Goal: Check status: Check status

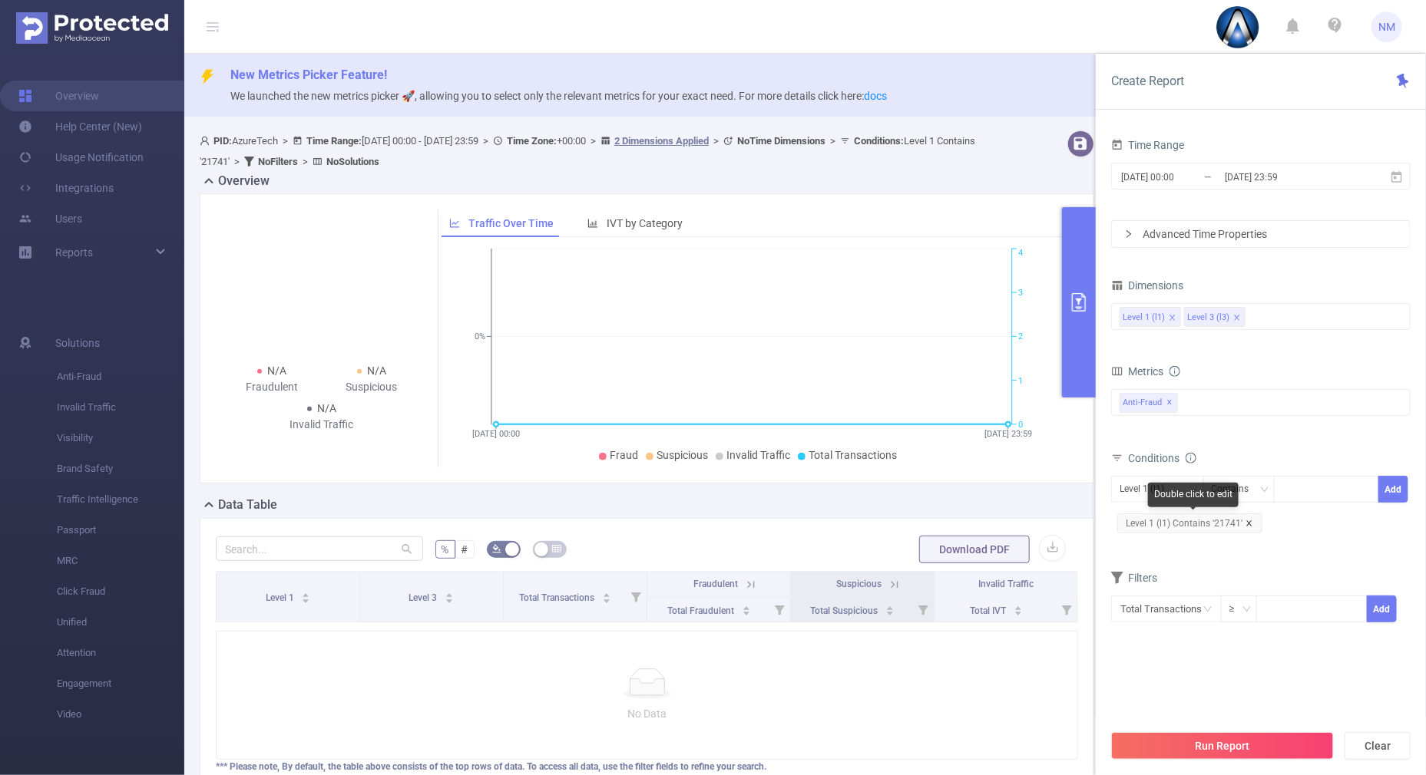
click at [1247, 520] on icon "icon: close" at bounding box center [1249, 524] width 8 height 8
click at [1297, 488] on div at bounding box center [1326, 489] width 88 height 25
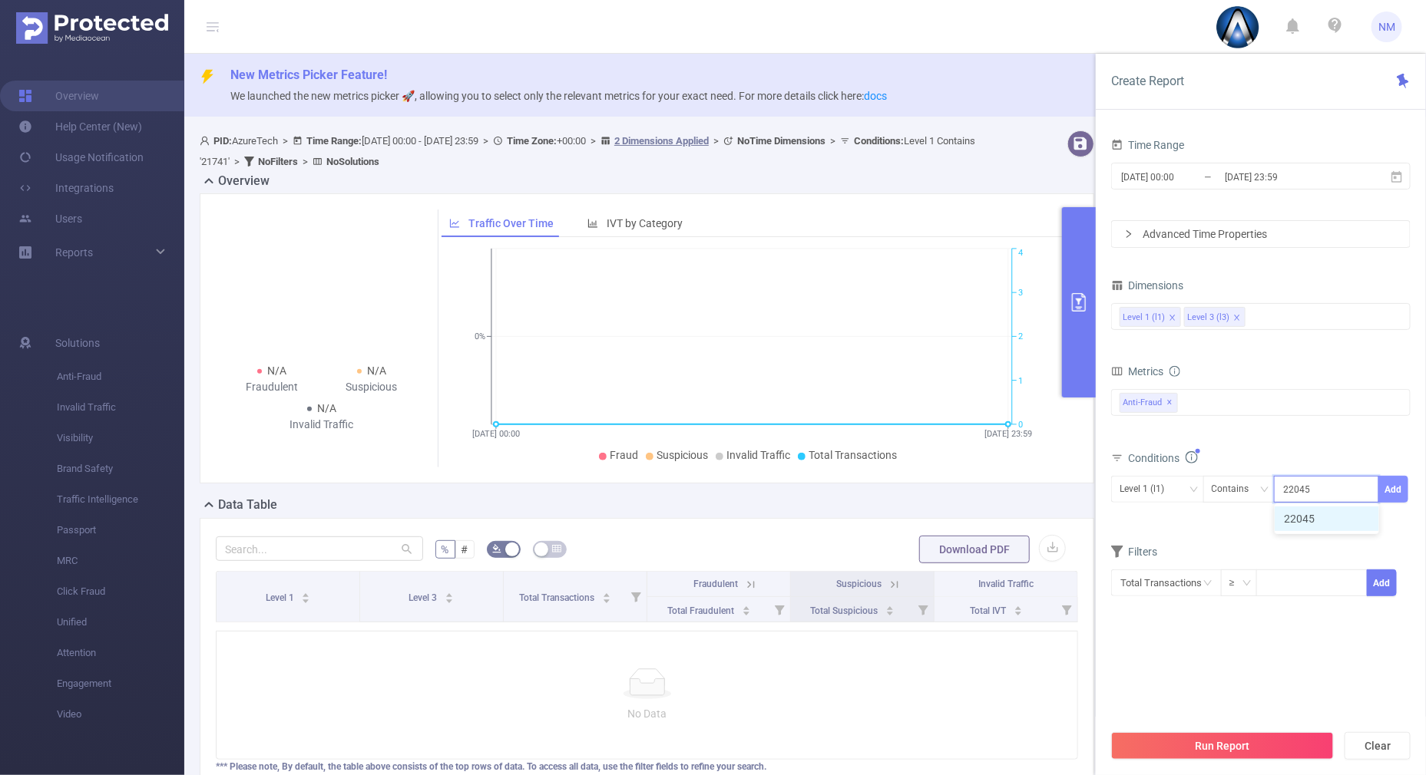
type input "22045"
drag, startPoint x: 1396, startPoint y: 494, endPoint x: 1363, endPoint y: 495, distance: 33.0
click at [1396, 495] on button "Add" at bounding box center [1393, 489] width 30 height 27
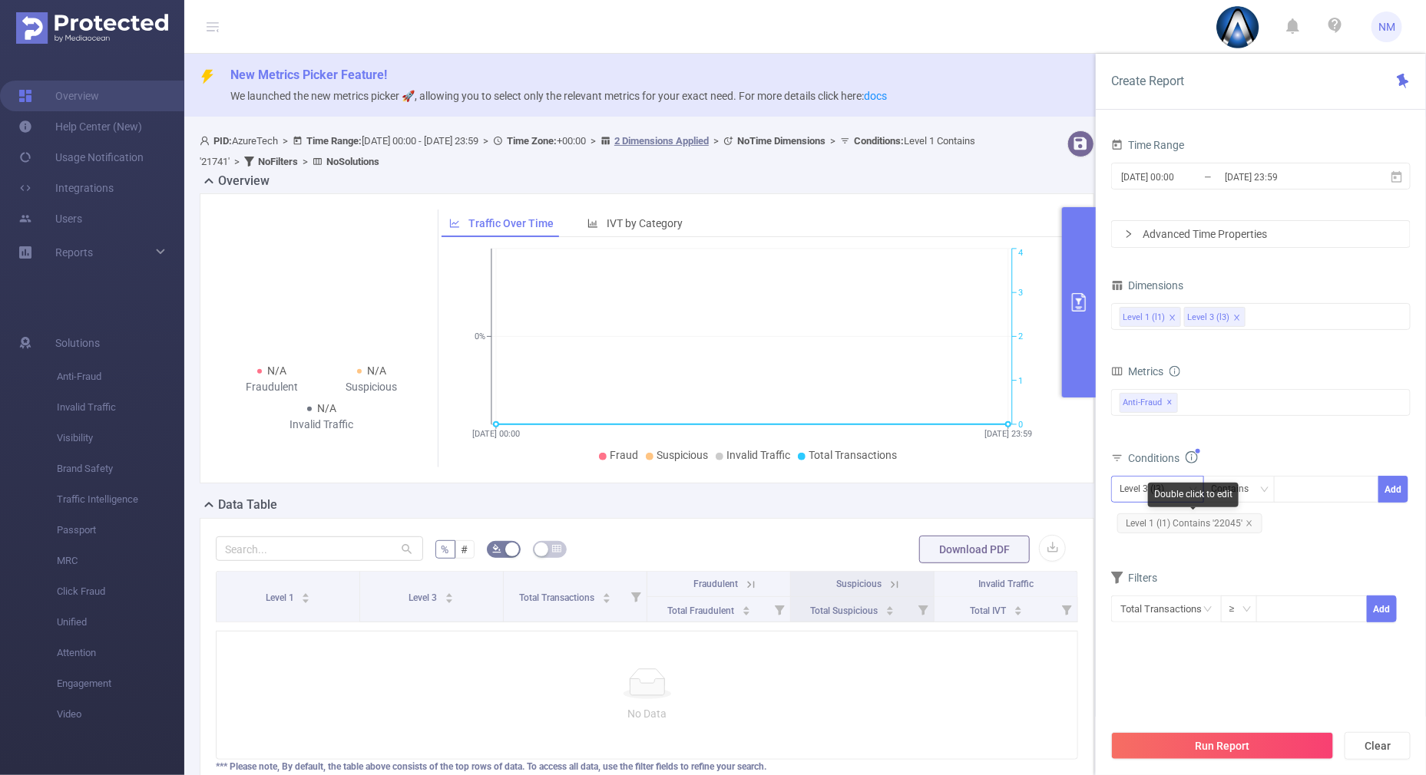
click at [1107, 488] on div "Time Range [DATE] 00:00 _ [DATE] 23:59 Advanced Time Properties Dimensions Leve…" at bounding box center [1261, 460] width 330 height 683
click at [1123, 482] on div "Level 3 (l3)" at bounding box center [1146, 489] width 55 height 25
click at [1135, 513] on li "Level 1 (l1)" at bounding box center [1157, 519] width 93 height 25
click at [1282, 315] on div "Level 1 (l1) Level 3 (l3)" at bounding box center [1260, 316] width 283 height 25
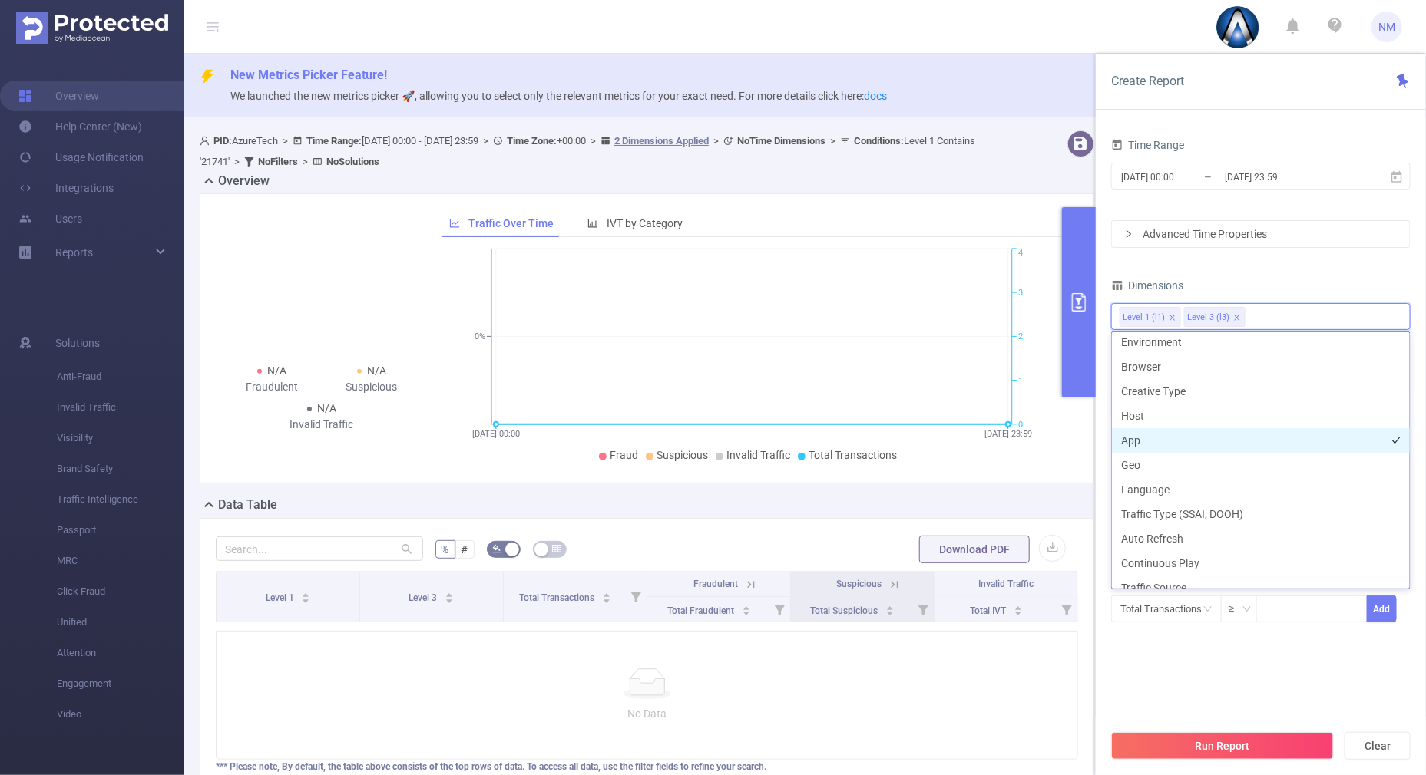
scroll to position [240, 0]
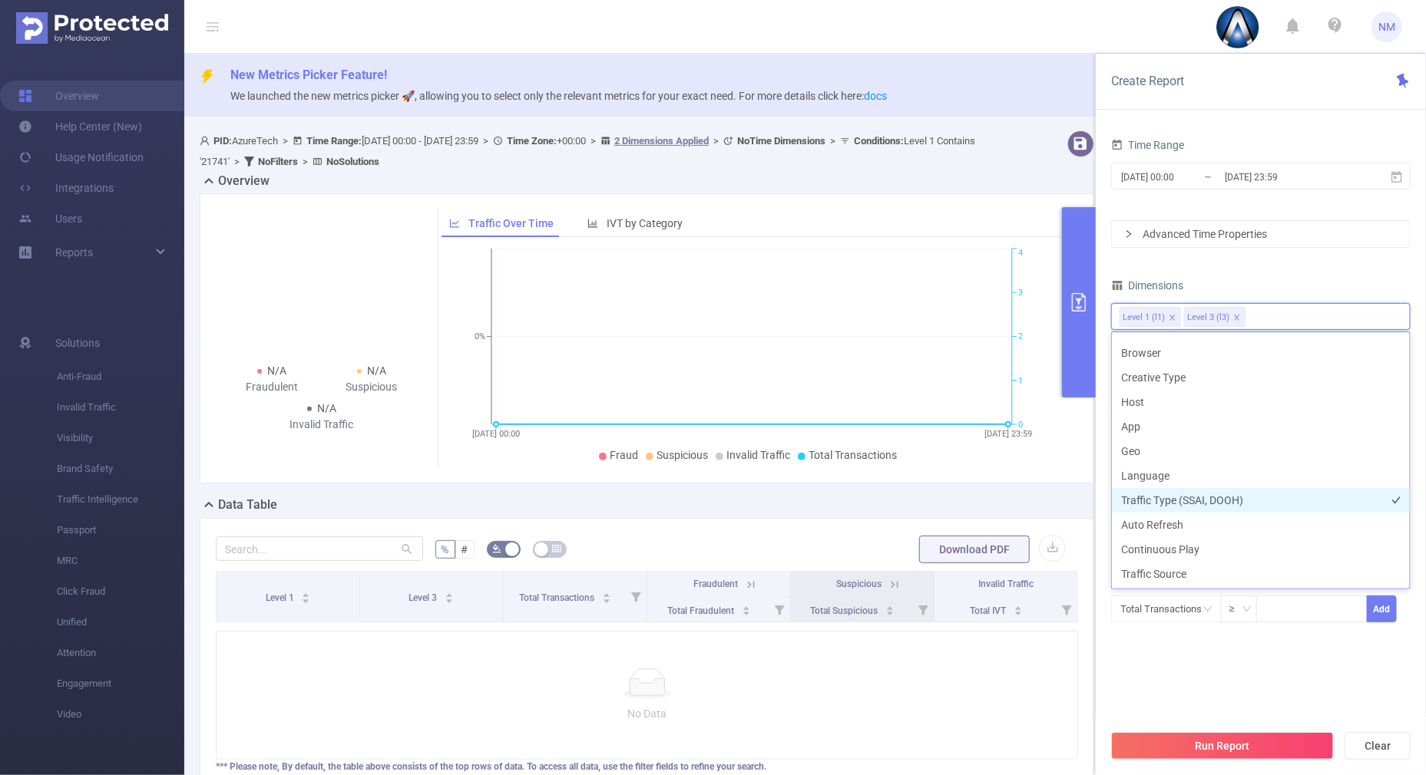
click at [1178, 492] on li "Traffic Type (SSAI, DOOH)" at bounding box center [1261, 500] width 298 height 25
click at [1176, 747] on button "Run Report" at bounding box center [1222, 746] width 223 height 28
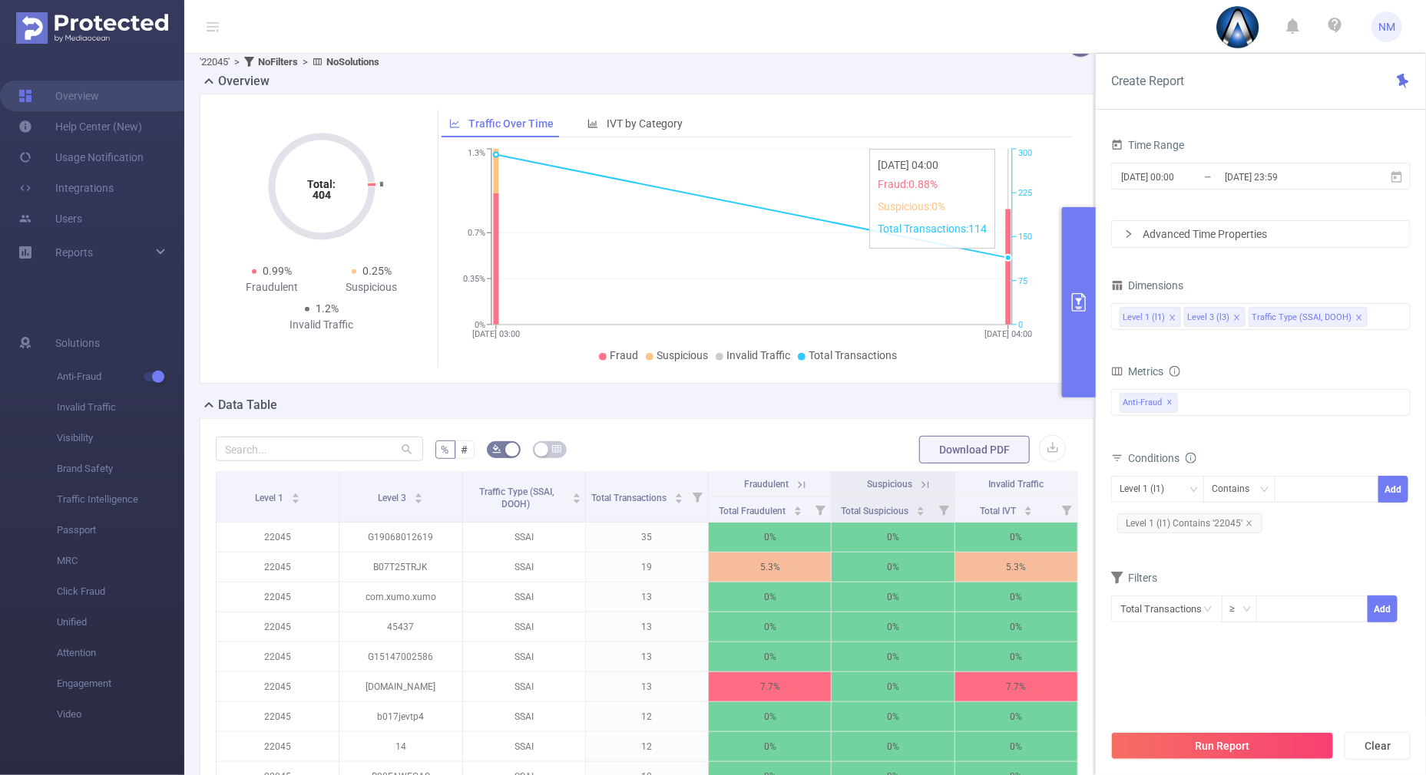
scroll to position [191, 0]
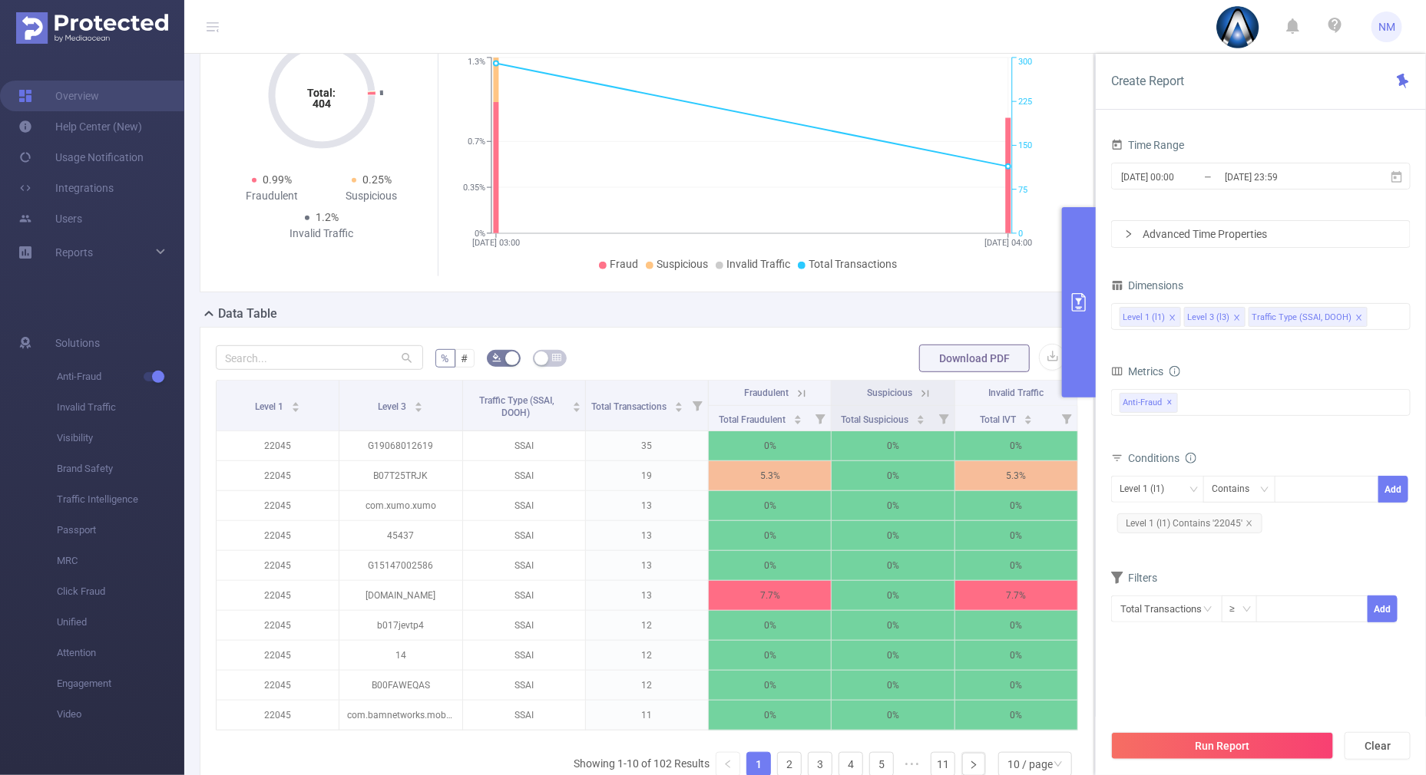
click at [1071, 355] on button "primary" at bounding box center [1079, 302] width 34 height 190
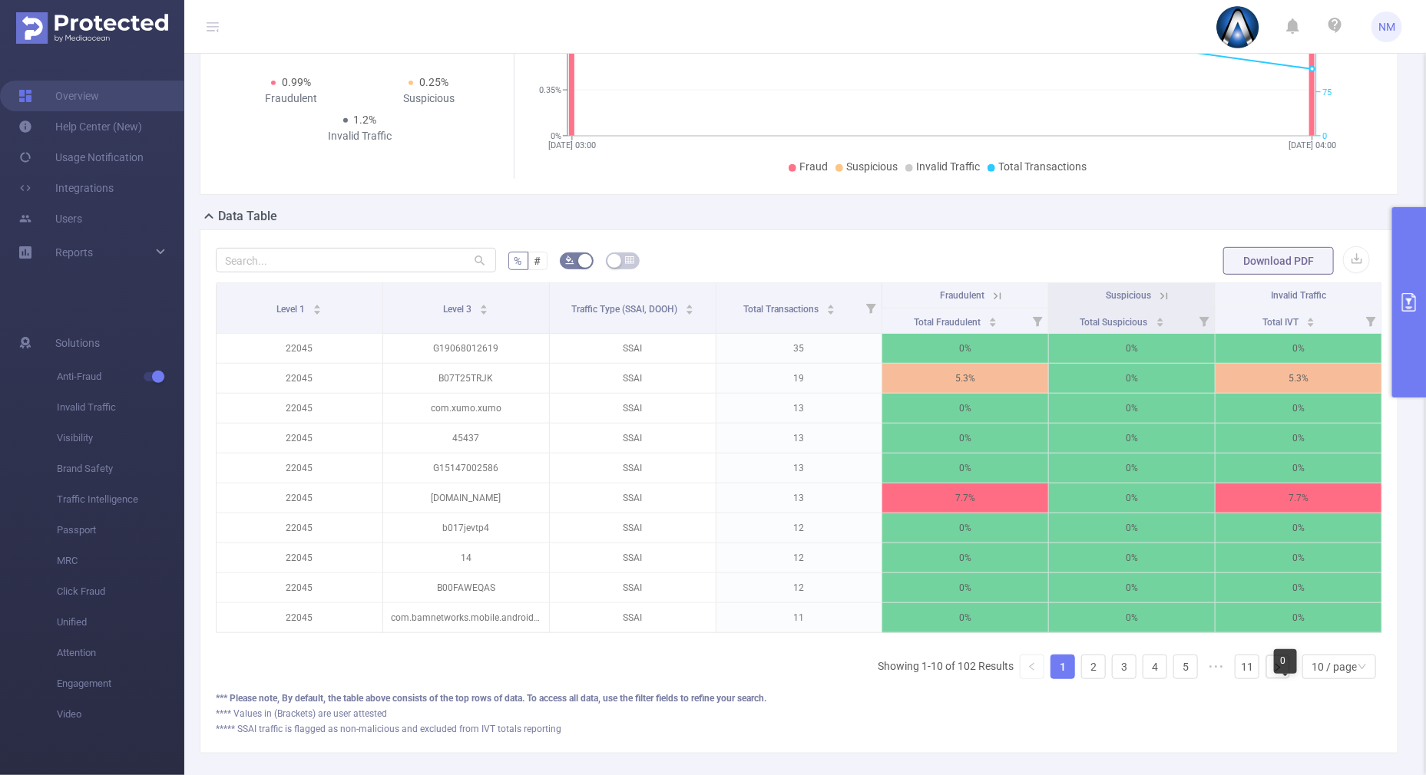
scroll to position [360, 0]
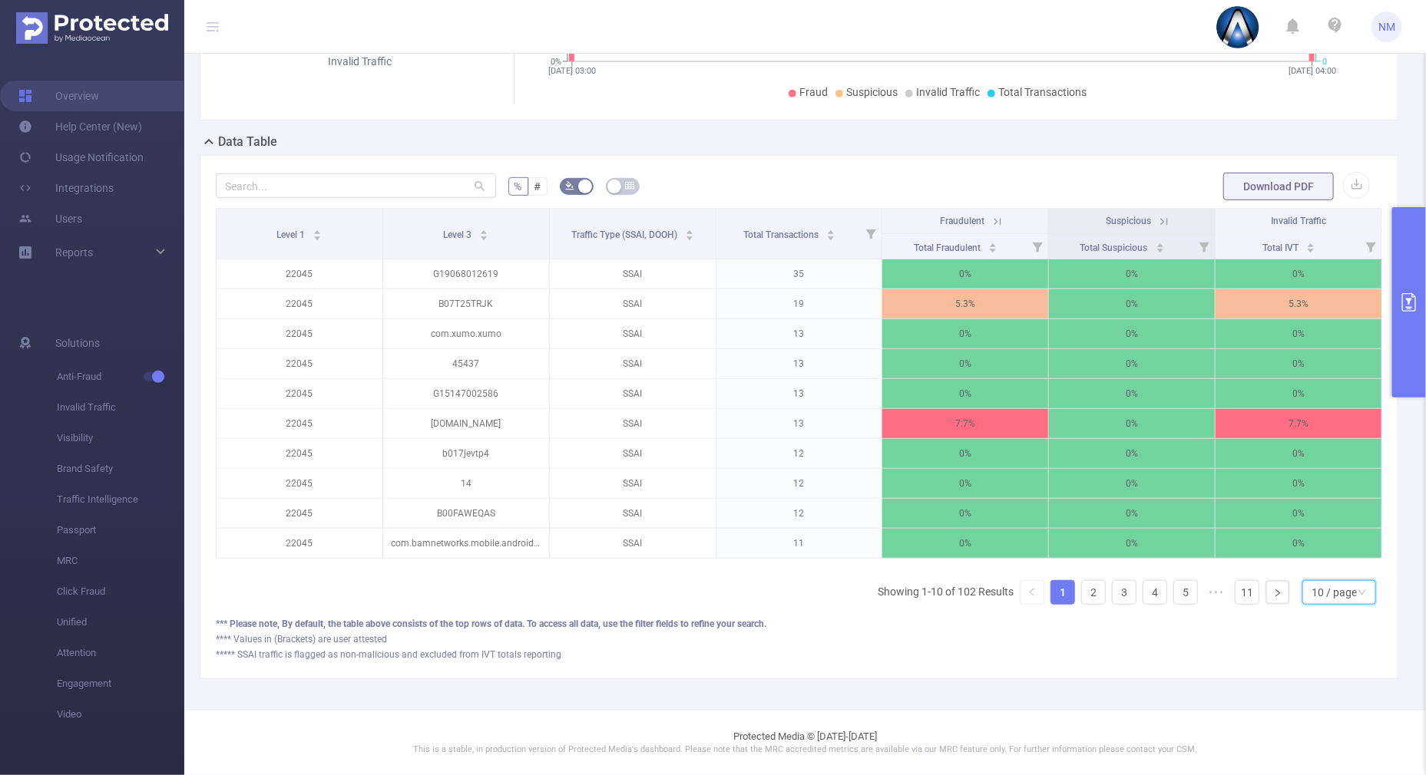
click at [1333, 587] on div "10 / page" at bounding box center [1333, 592] width 45 height 23
click at [1308, 517] on li "30 / page" at bounding box center [1325, 529] width 74 height 25
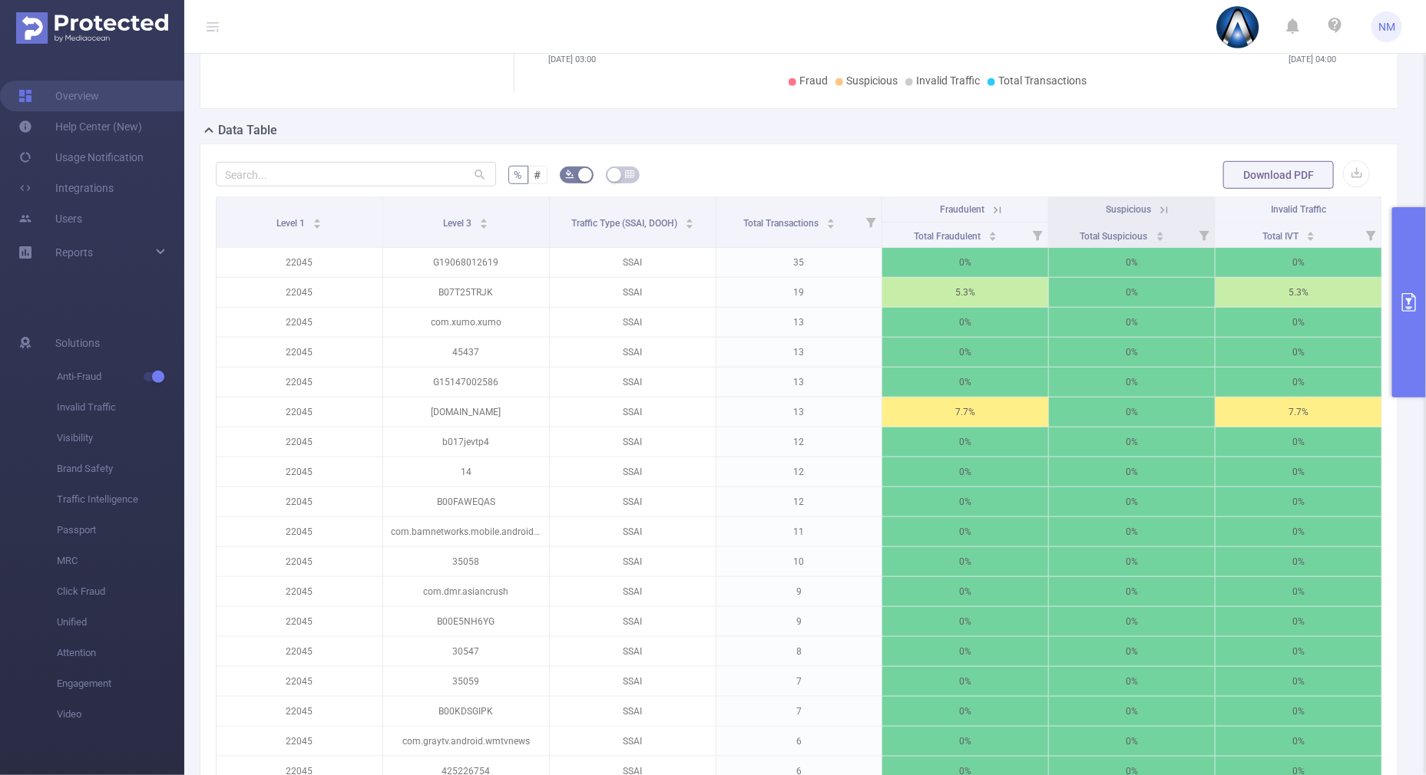
click at [993, 207] on icon at bounding box center [997, 210] width 14 height 14
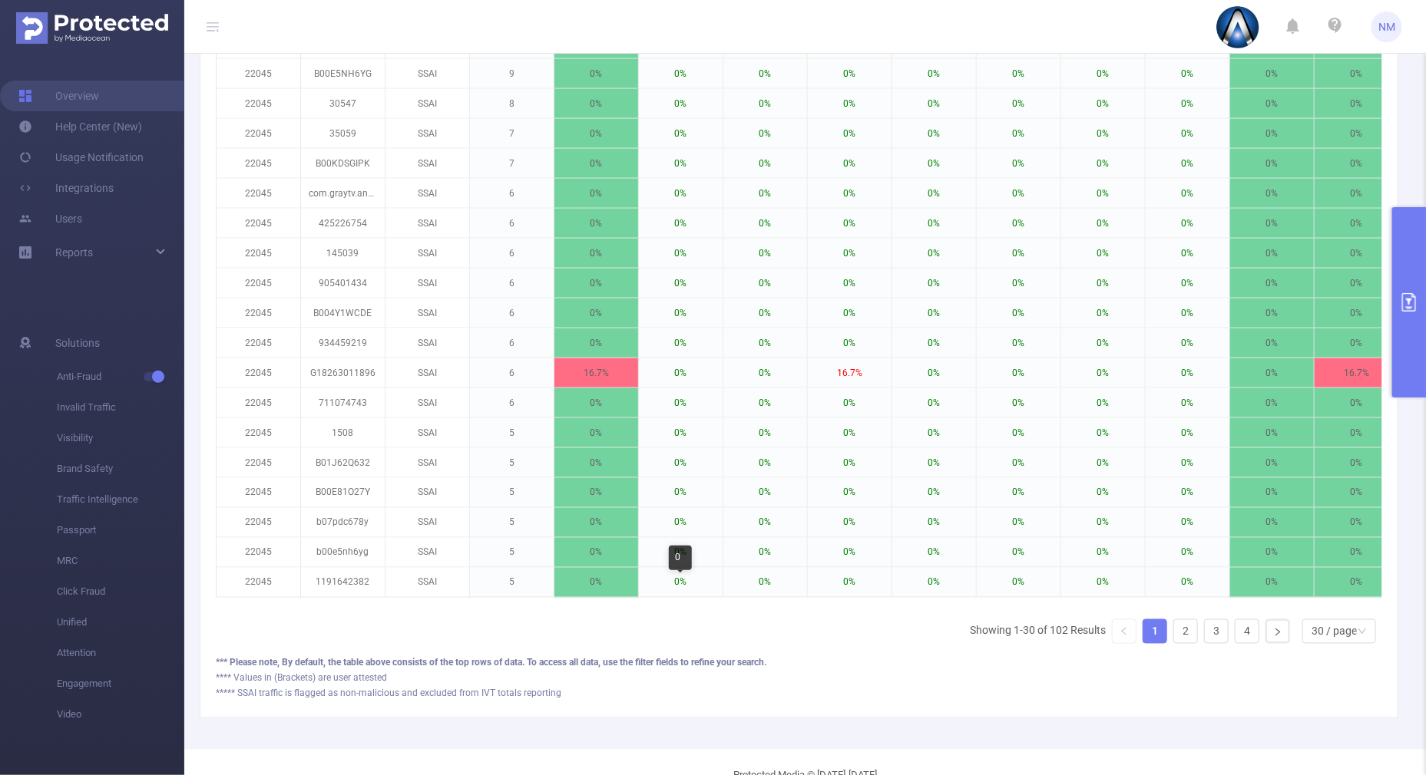
scroll to position [981, 0]
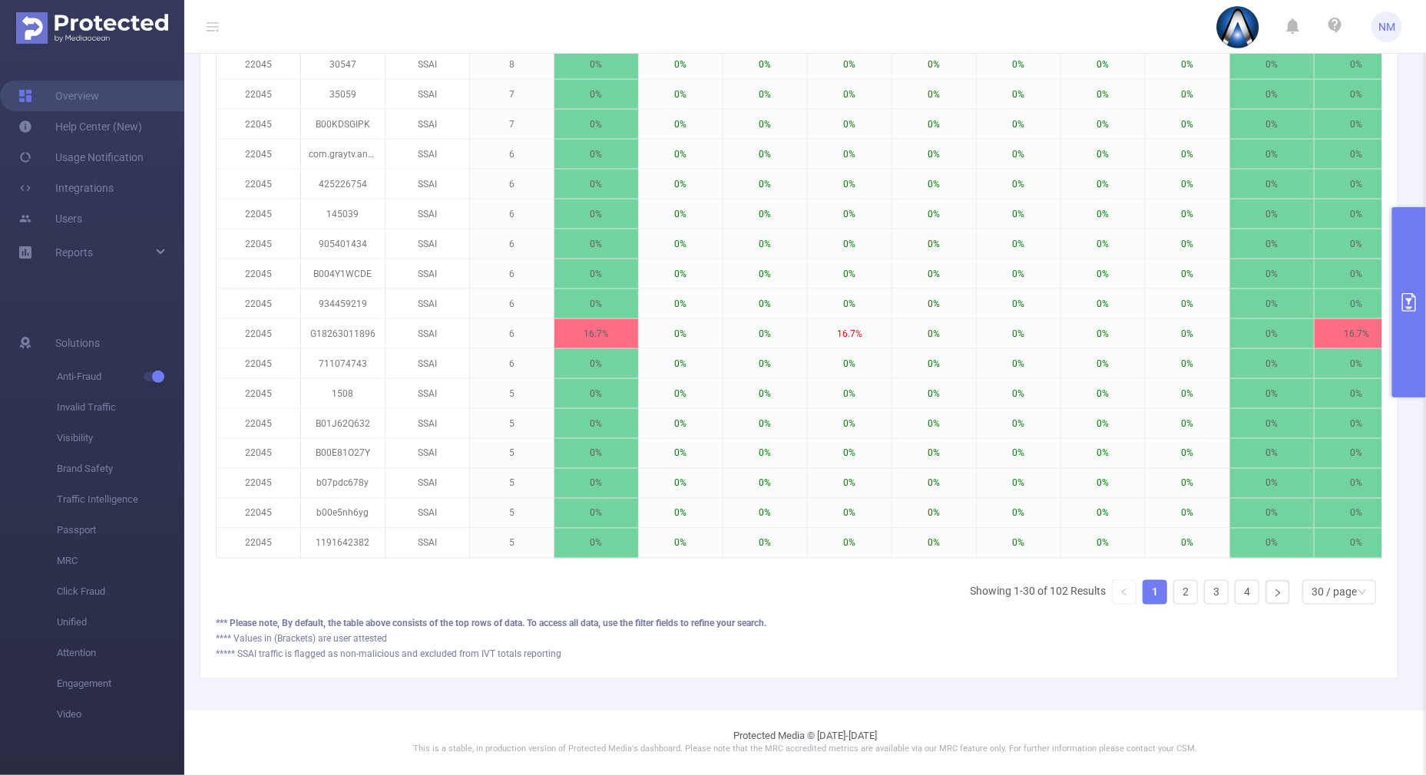
click at [1150, 597] on link "1" at bounding box center [1154, 592] width 23 height 23
click at [1174, 591] on link "2" at bounding box center [1185, 592] width 23 height 23
click at [1143, 590] on link "1" at bounding box center [1154, 592] width 23 height 23
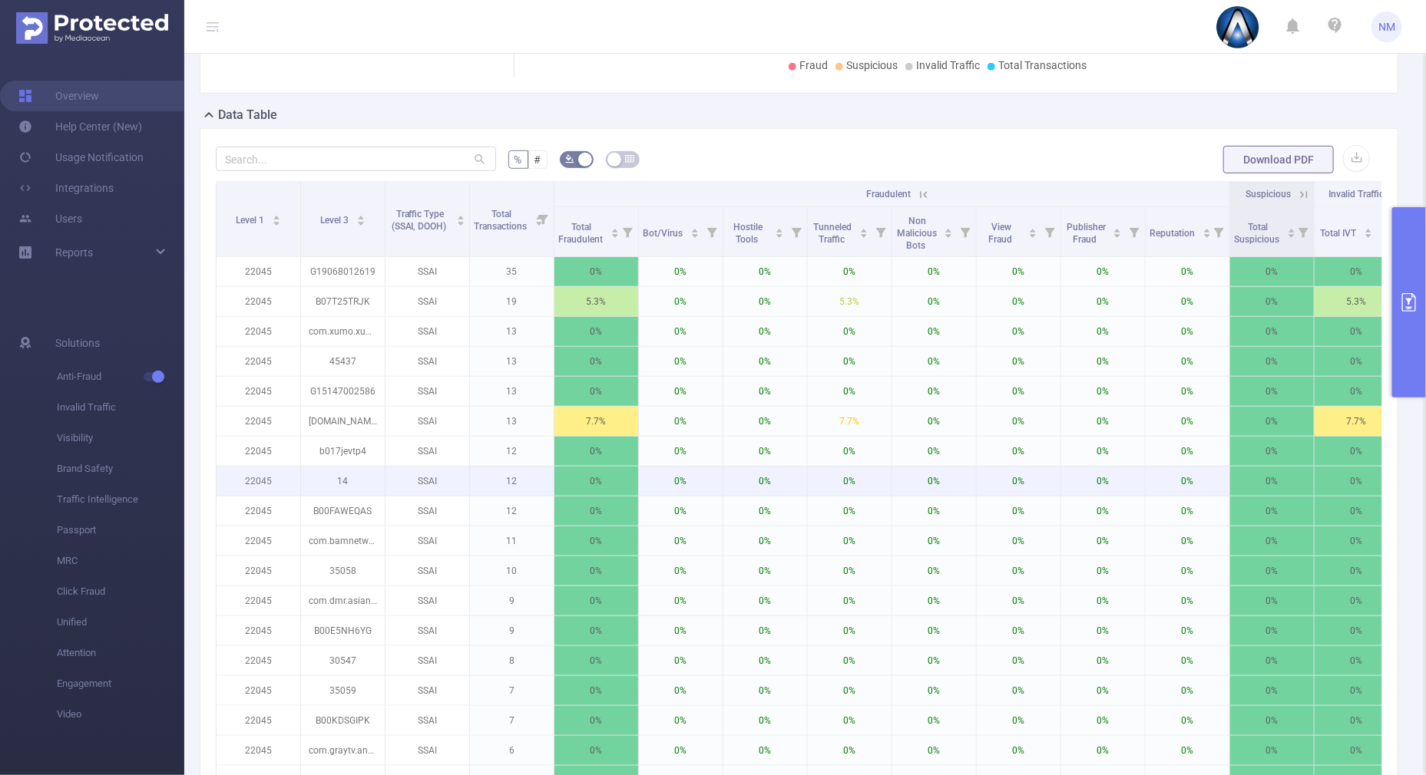
scroll to position [405, 0]
